Goal: Information Seeking & Learning: Get advice/opinions

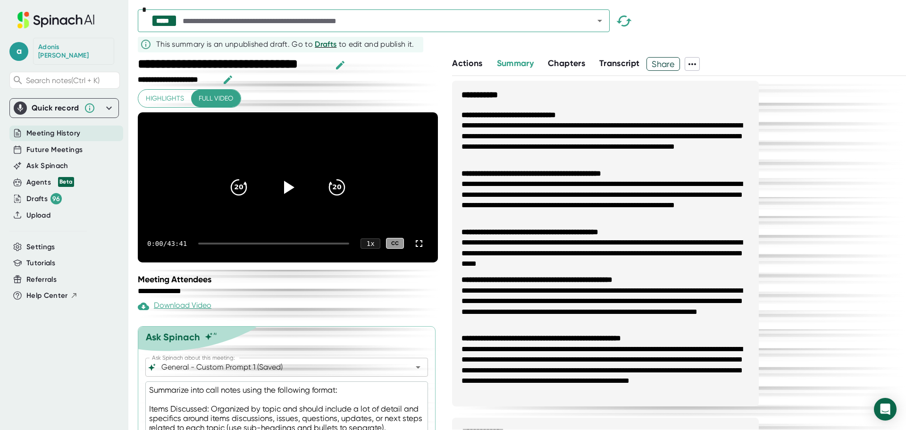
scroll to position [1403, 0]
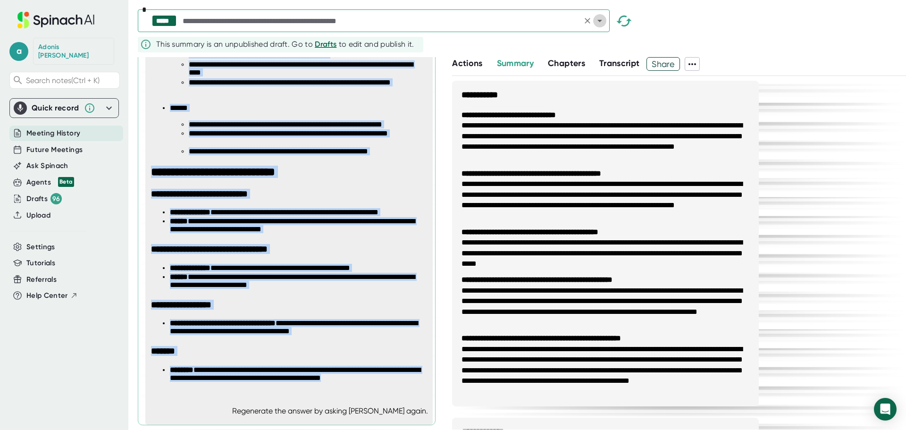
click at [595, 19] on icon "Open" at bounding box center [599, 20] width 11 height 11
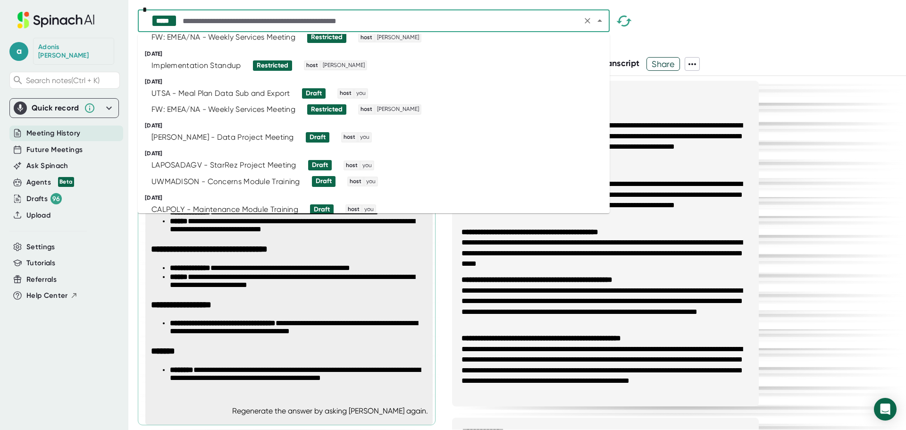
scroll to position [189, 0]
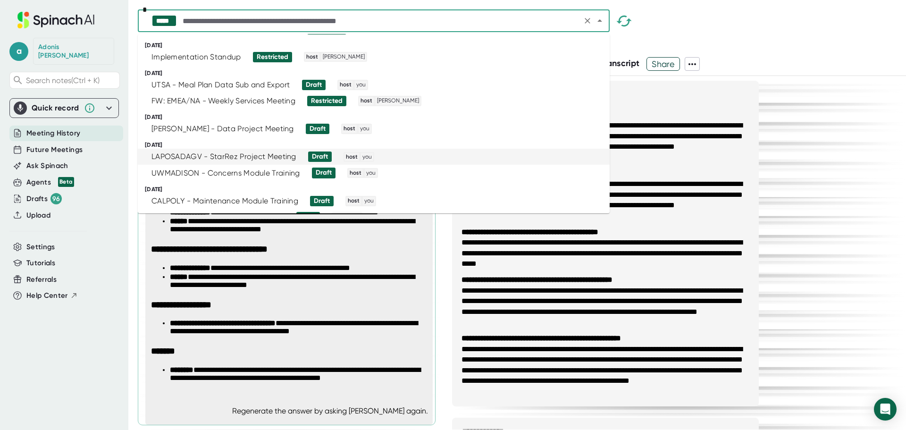
click at [254, 158] on div "LAPOSADAGV - StarRez Project Meeting" at bounding box center [224, 156] width 145 height 9
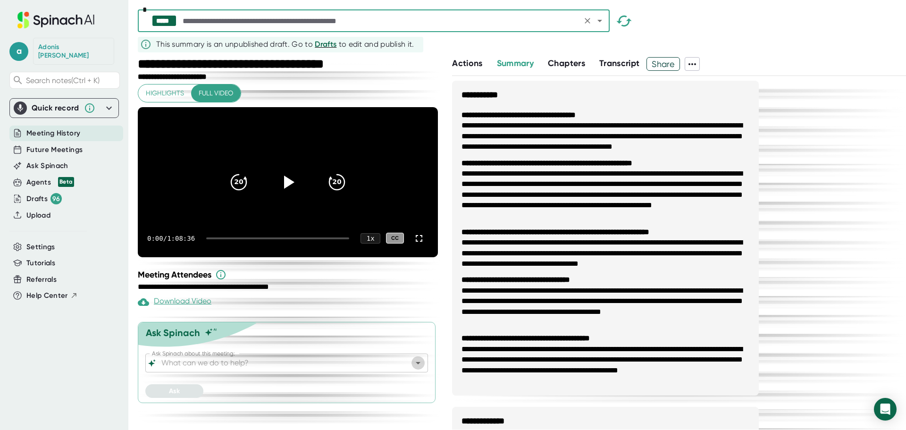
click at [418, 369] on icon "Open" at bounding box center [418, 362] width 11 height 11
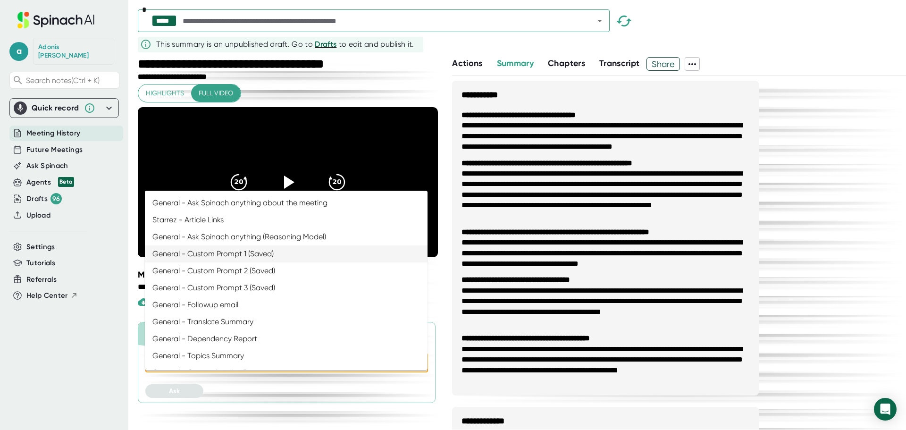
click at [269, 255] on li "General - Custom Prompt 1 (Saved)" at bounding box center [286, 253] width 283 height 17
type input "General - Custom Prompt 1 (Saved)"
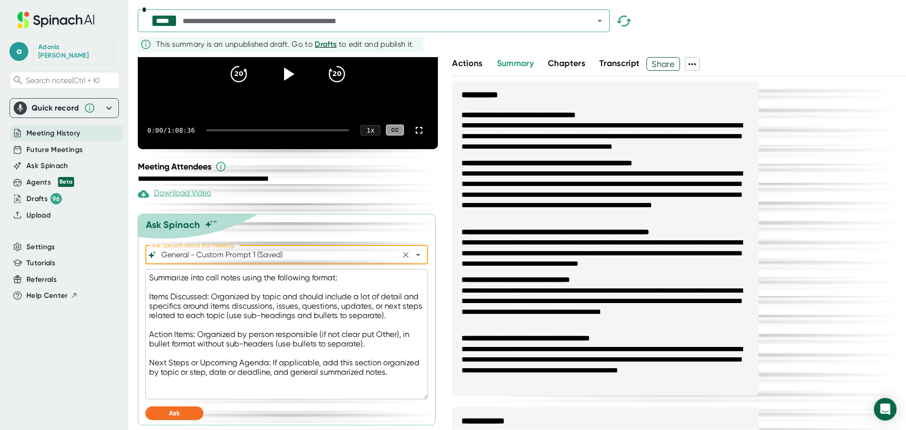
scroll to position [123, 0]
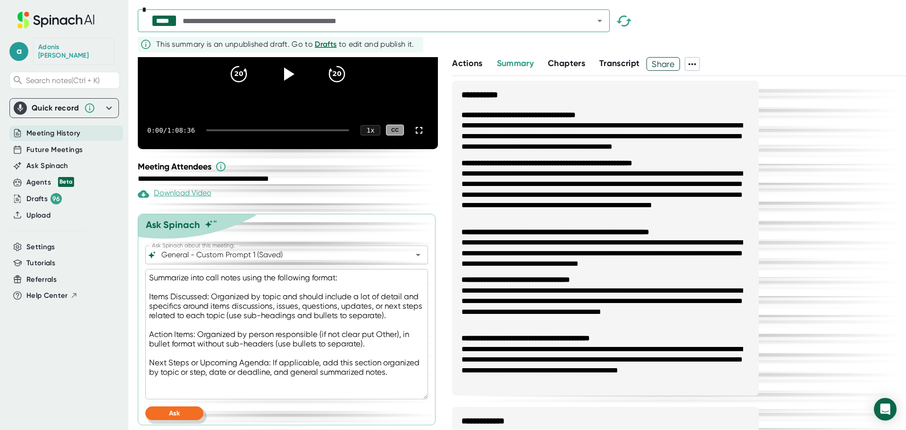
click at [166, 413] on button "Ask" at bounding box center [174, 413] width 58 height 14
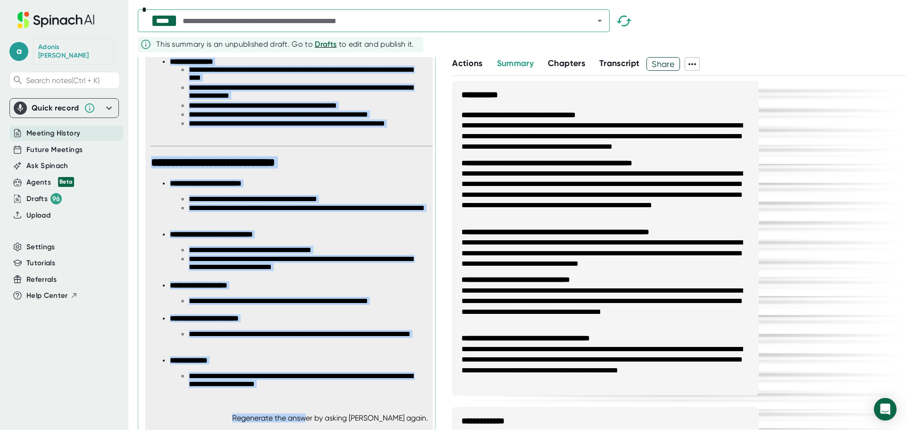
scroll to position [1482, 0]
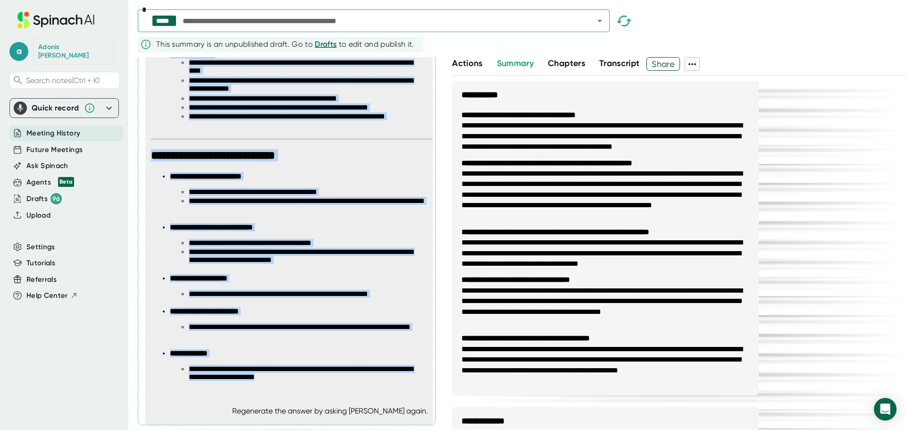
drag, startPoint x: 152, startPoint y: 299, endPoint x: 350, endPoint y: 384, distance: 215.5
copy span "**********"
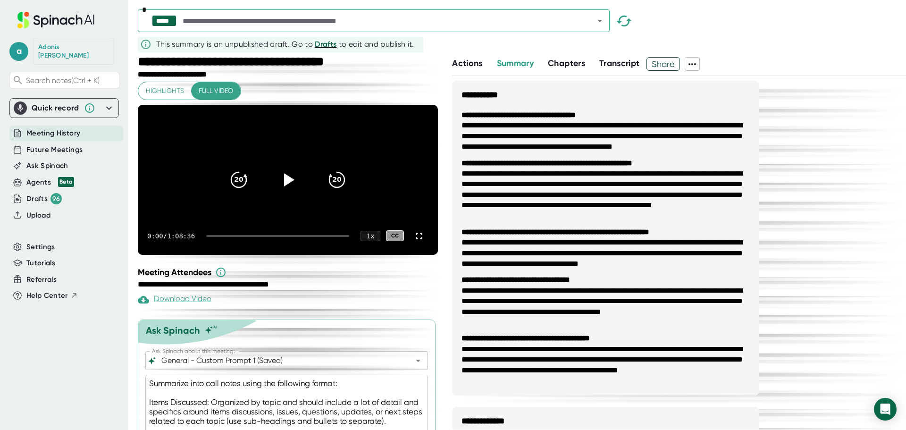
scroll to position [0, 0]
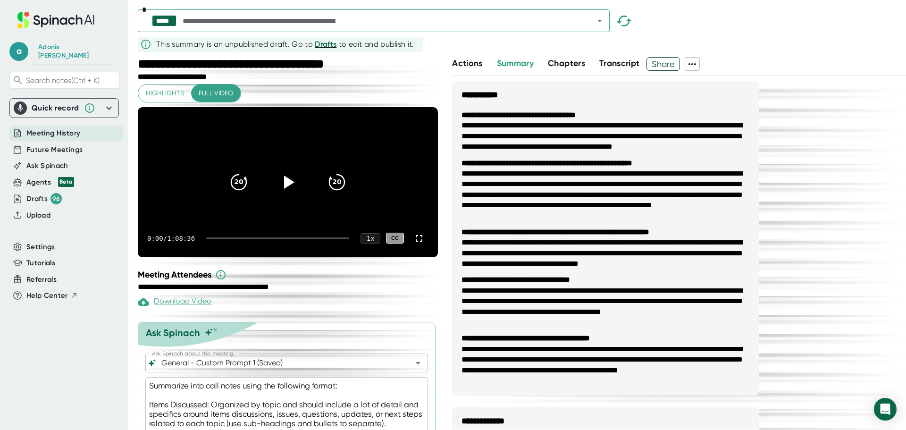
type textarea "x"
click at [598, 20] on icon "Open" at bounding box center [600, 21] width 5 height 2
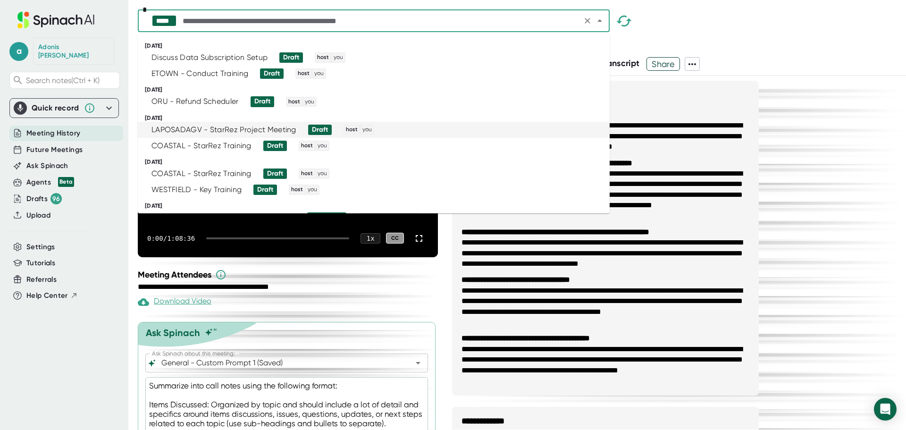
click at [213, 134] on div "LAPOSADAGV - StarRez Project Meeting" at bounding box center [224, 129] width 145 height 9
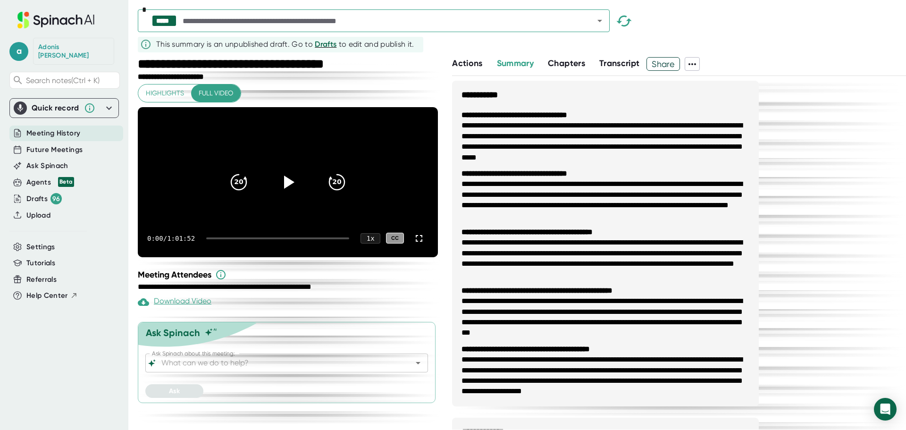
drag, startPoint x: 412, startPoint y: 387, endPoint x: 400, endPoint y: 386, distance: 11.9
click at [412, 370] on div at bounding box center [411, 362] width 25 height 13
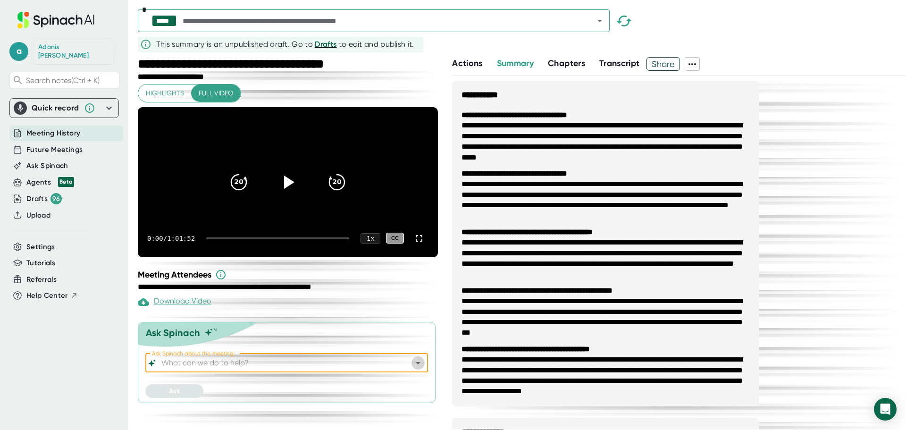
click at [419, 364] on icon "Open" at bounding box center [418, 363] width 5 height 2
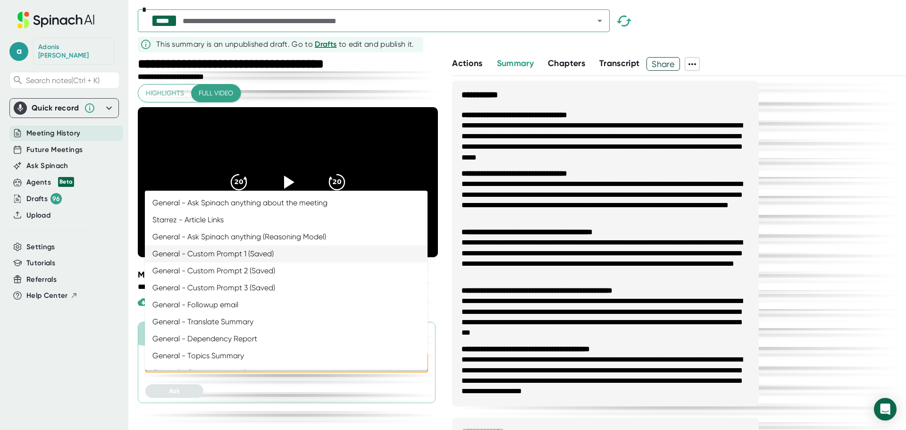
click at [245, 250] on li "General - Custom Prompt 1 (Saved)" at bounding box center [286, 253] width 283 height 17
type input "General - Custom Prompt 1 (Saved)"
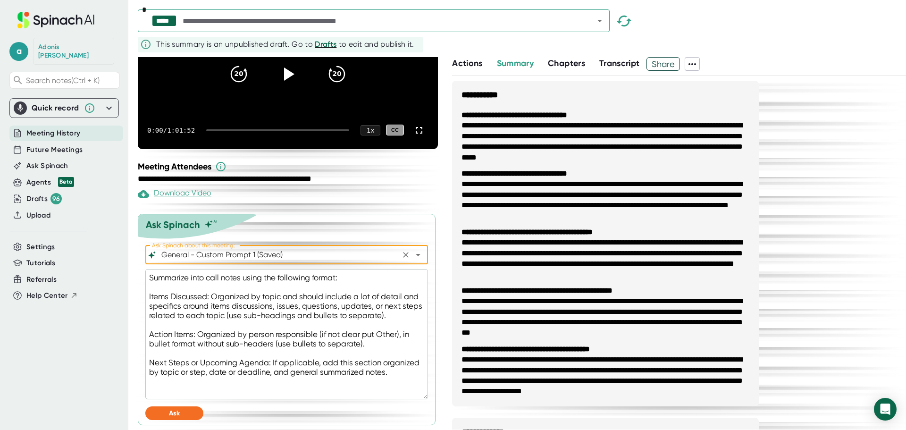
scroll to position [123, 0]
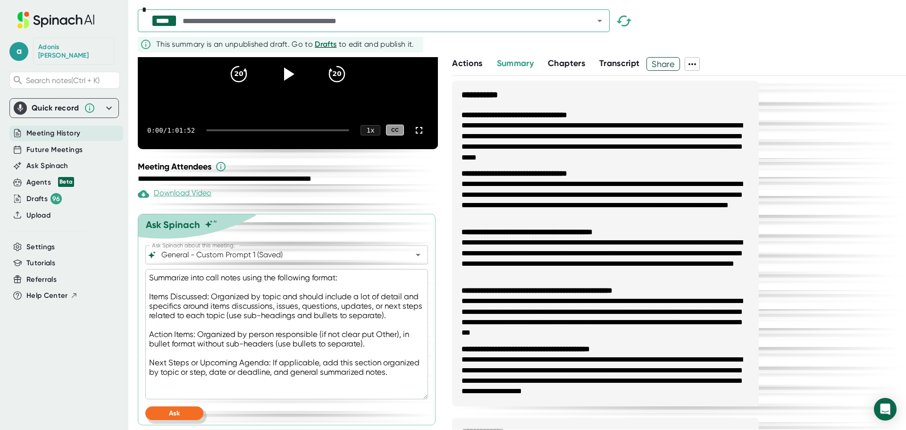
click at [184, 407] on button "Ask" at bounding box center [174, 413] width 58 height 14
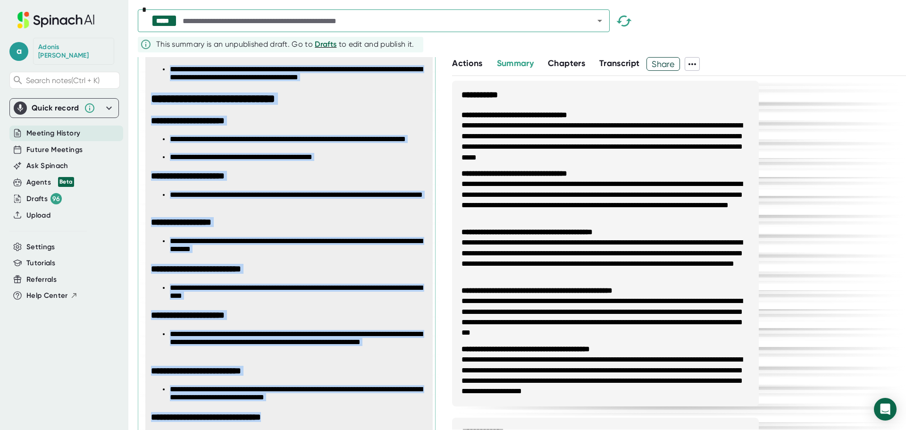
scroll to position [1617, 0]
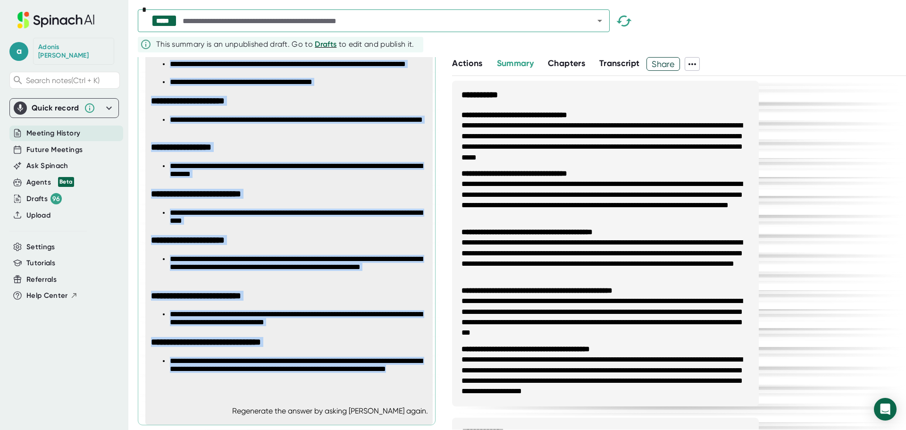
drag, startPoint x: 151, startPoint y: 204, endPoint x: 266, endPoint y: 378, distance: 208.0
copy span "**********"
type textarea "x"
